Goal: Task Accomplishment & Management: Use online tool/utility

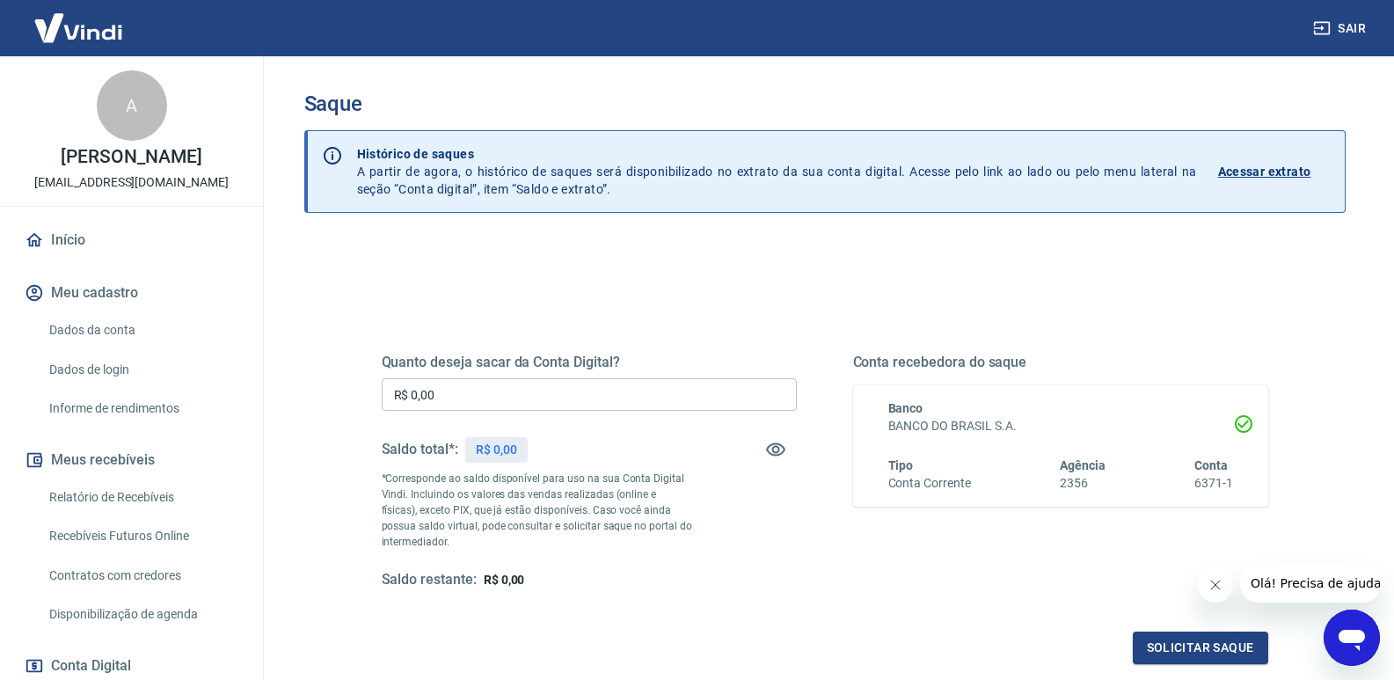
click at [485, 397] on input "R$ 0,00" at bounding box center [589, 394] width 415 height 33
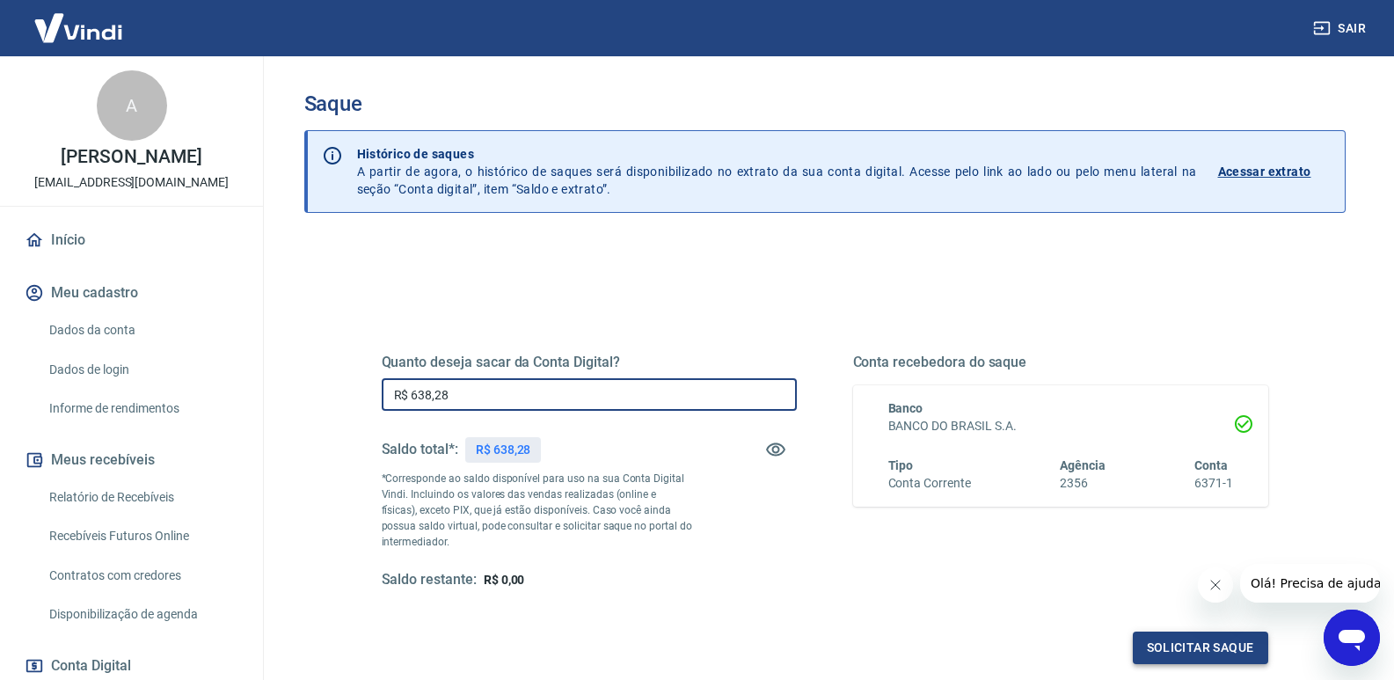
type input "R$ 638,28"
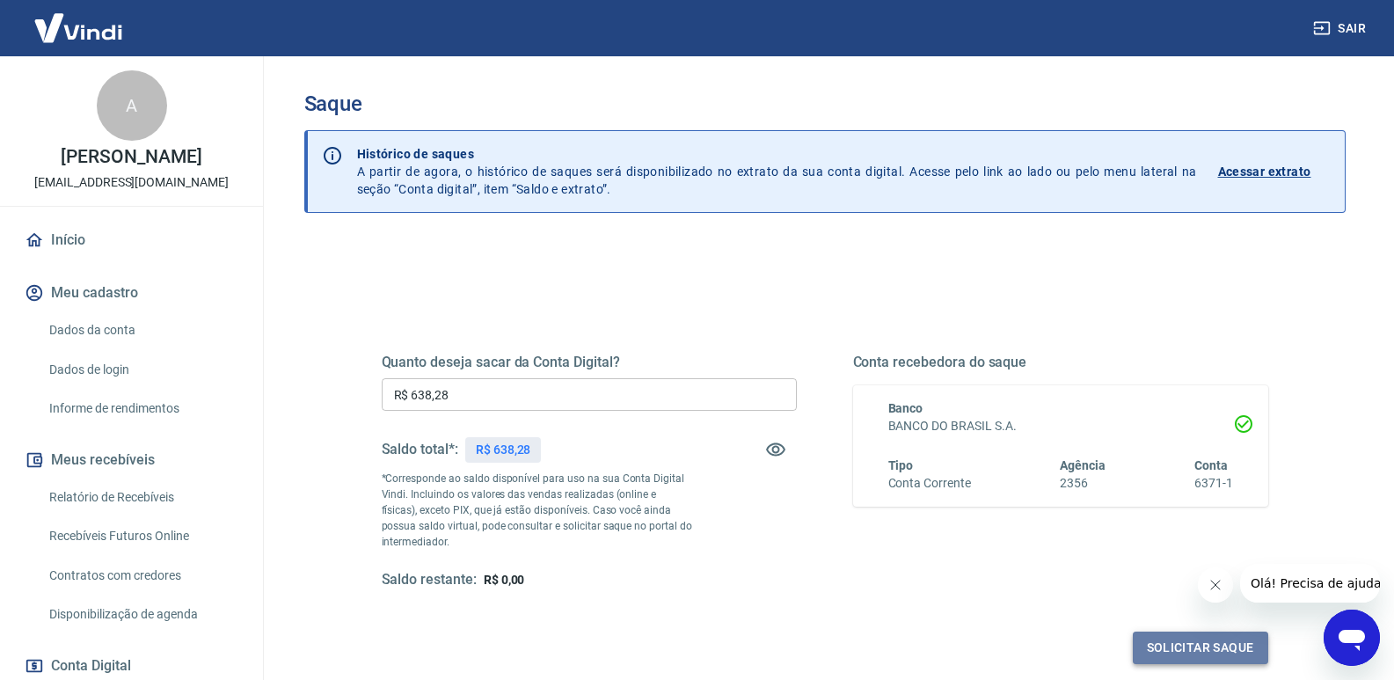
click at [1236, 649] on button "Solicitar saque" at bounding box center [1200, 647] width 135 height 33
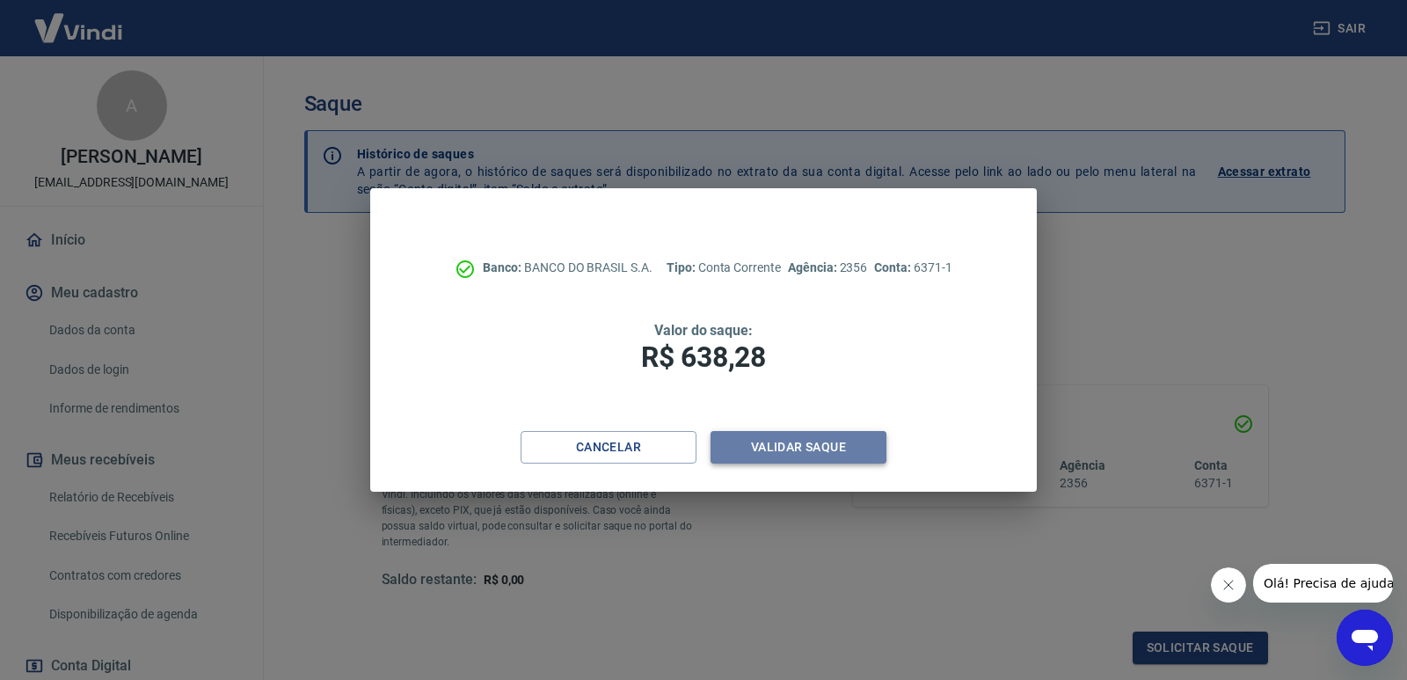
click at [796, 450] on button "Validar saque" at bounding box center [798, 447] width 176 height 33
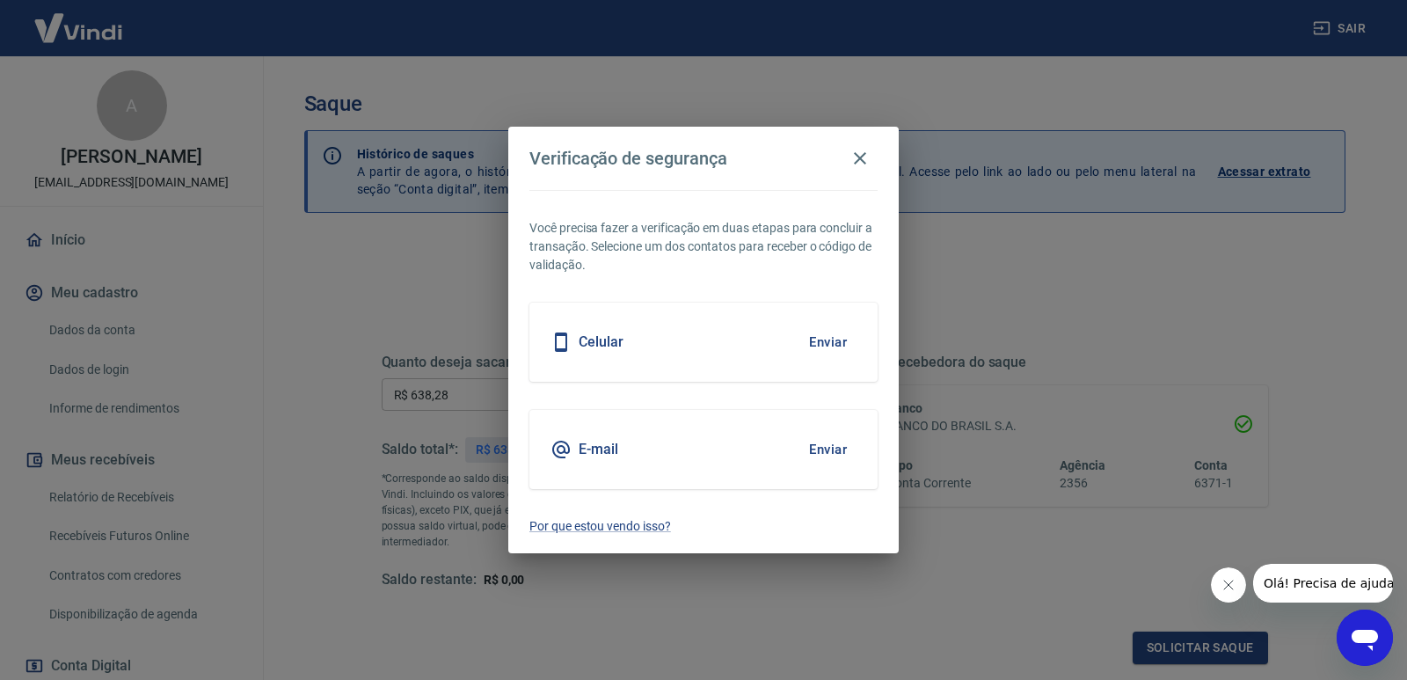
click at [822, 449] on button "Enviar" at bounding box center [827, 449] width 57 height 37
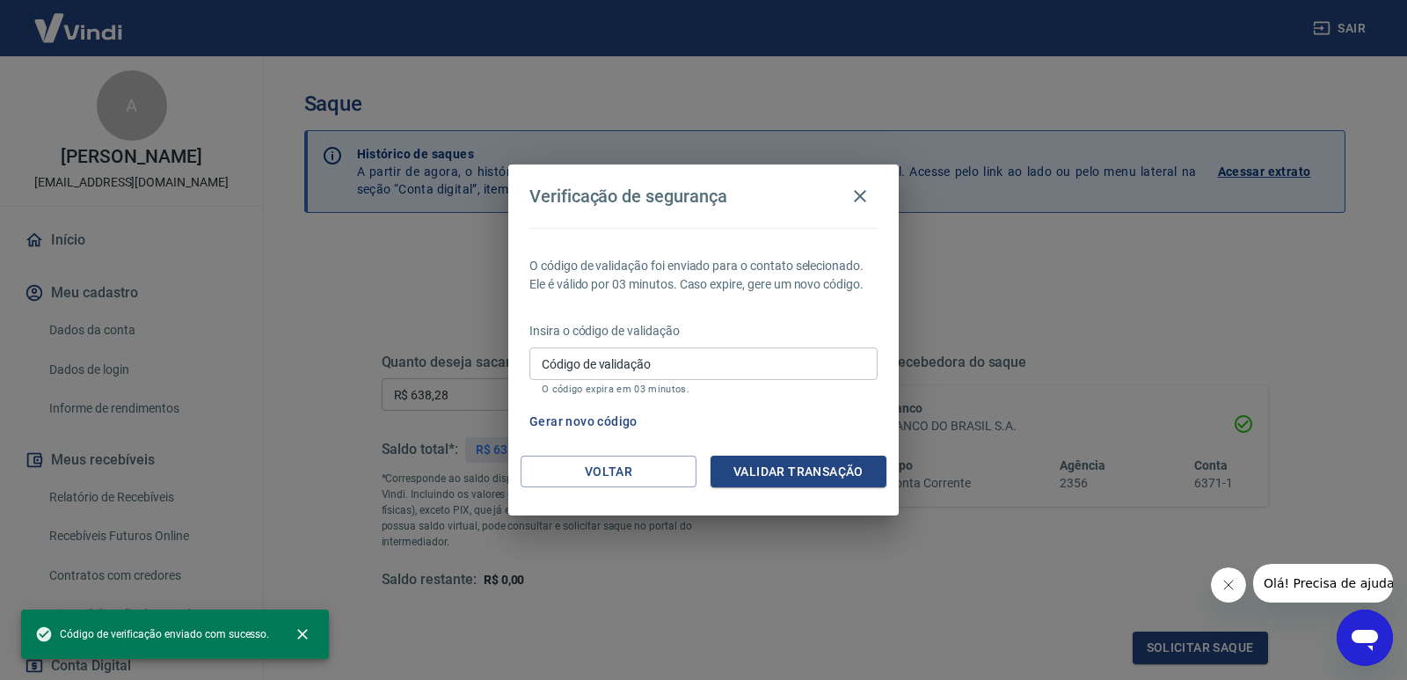
click at [678, 346] on div "Insira o código de validação Código de validação Código de validação O código e…" at bounding box center [703, 360] width 348 height 77
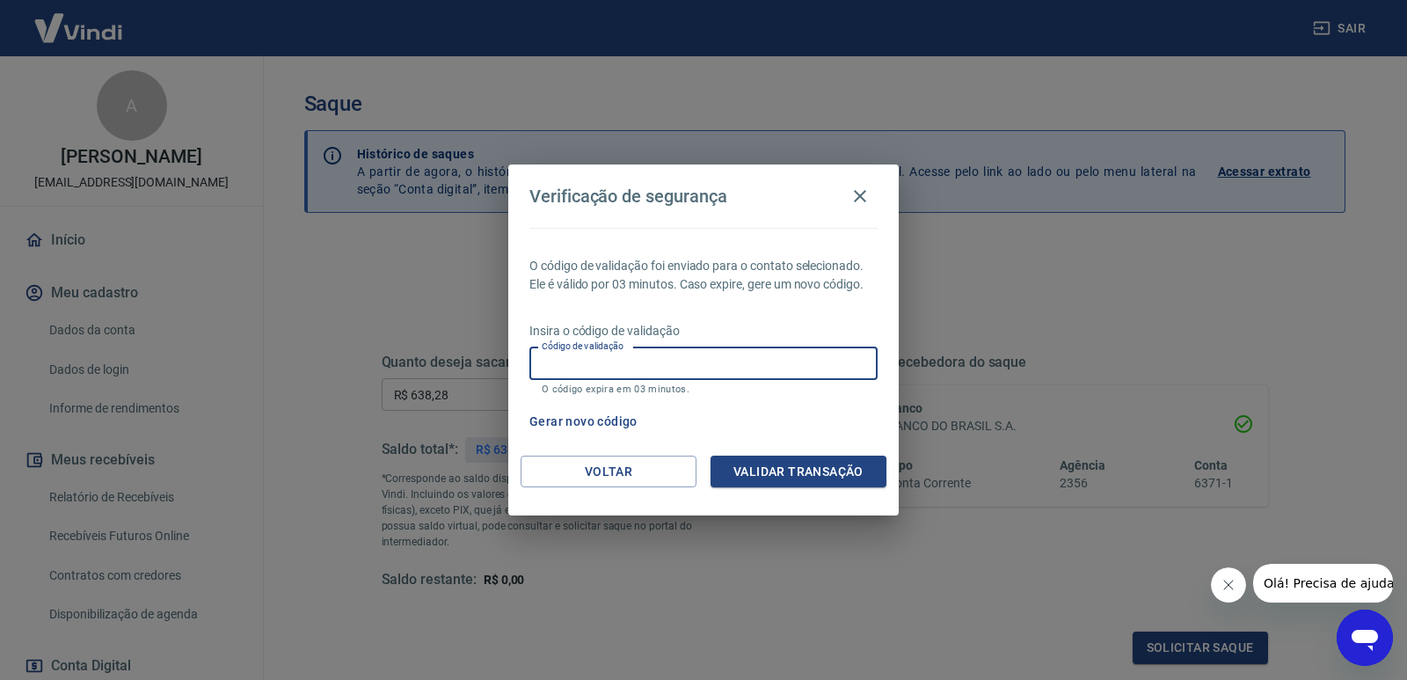
click at [665, 366] on input "Código de validação" at bounding box center [703, 363] width 348 height 33
type input "185615"
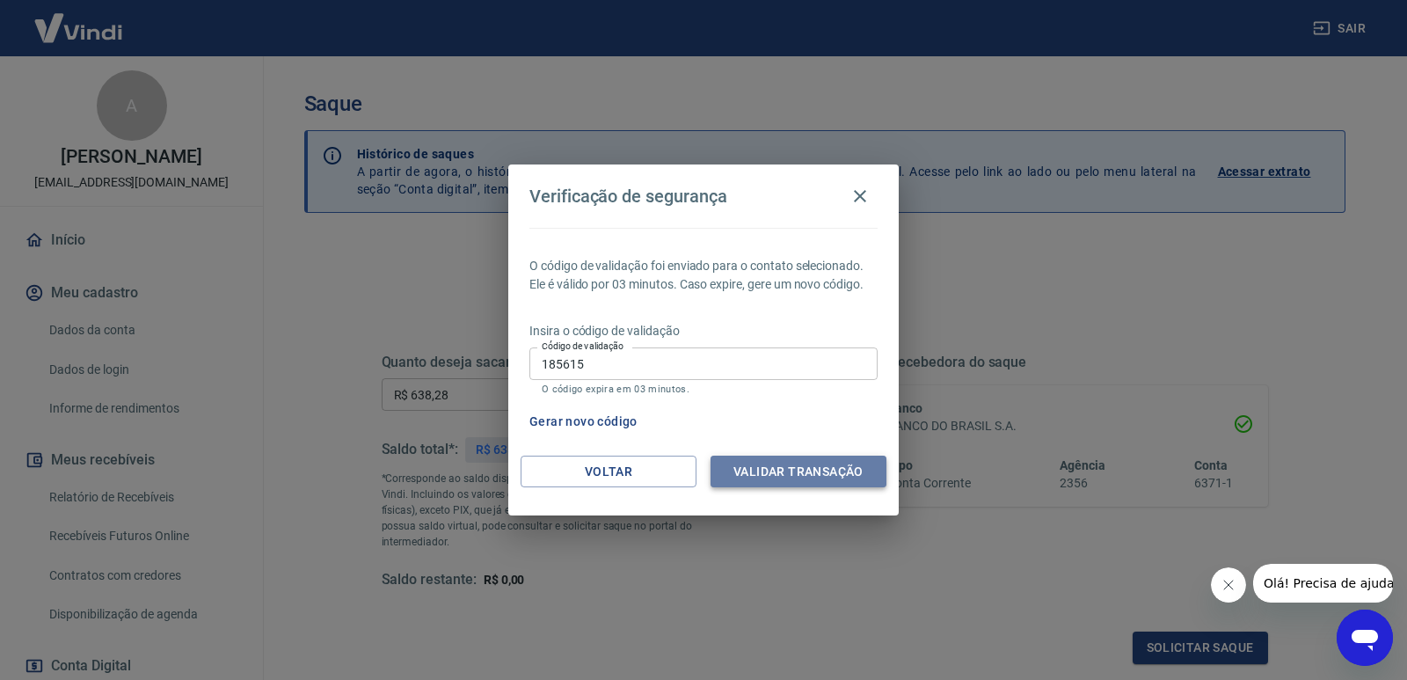
click at [783, 467] on button "Validar transação" at bounding box center [798, 471] width 176 height 33
